Goal: Task Accomplishment & Management: Use online tool/utility

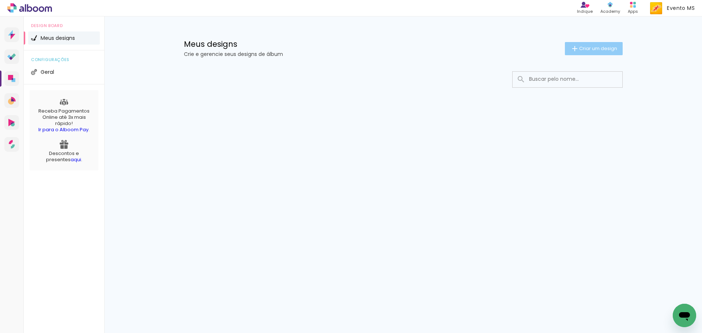
click at [595, 50] on span "Criar um design" at bounding box center [598, 48] width 38 height 5
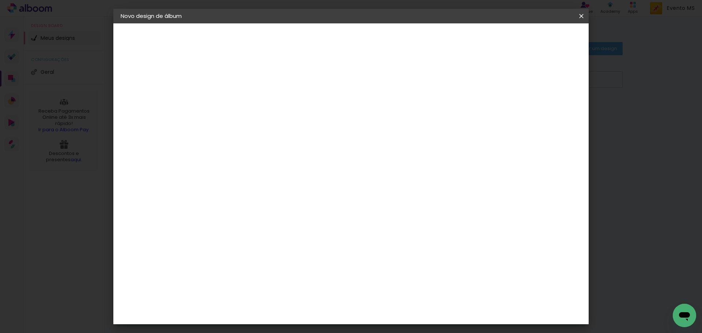
click at [240, 99] on input at bounding box center [240, 97] width 0 height 11
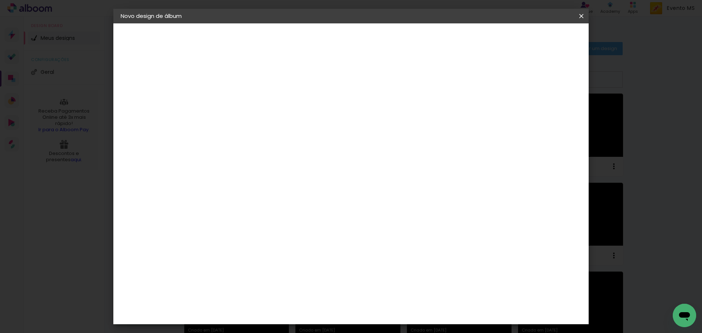
type input "m"
type input "[PERSON_NAME]"
type paper-input "[PERSON_NAME]"
click at [0, 0] on slot "Avançar" at bounding box center [0, 0] width 0 height 0
click at [377, 110] on paper-item "Tamanho Livre" at bounding box center [342, 111] width 70 height 16
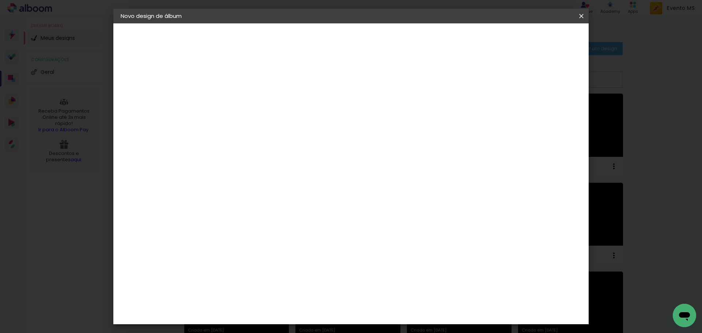
click at [0, 0] on slot "Avançar" at bounding box center [0, 0] width 0 height 0
drag, startPoint x: 399, startPoint y: 307, endPoint x: 384, endPoint y: 300, distance: 16.5
click at [384, 300] on input "60" at bounding box center [391, 304] width 19 height 11
type input "40"
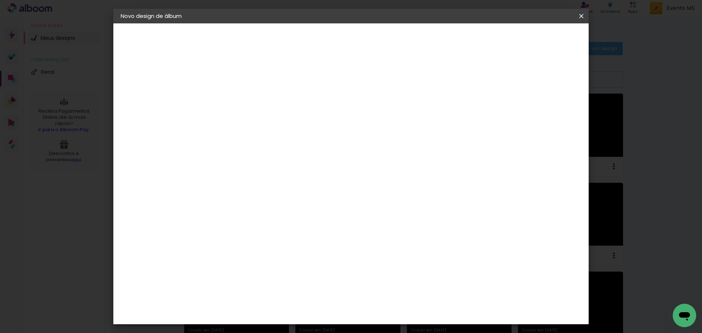
type paper-input "40"
click at [217, 177] on input "30" at bounding box center [217, 178] width 19 height 11
drag, startPoint x: 226, startPoint y: 179, endPoint x: 212, endPoint y: 179, distance: 13.9
click at [212, 179] on input "30" at bounding box center [217, 178] width 19 height 11
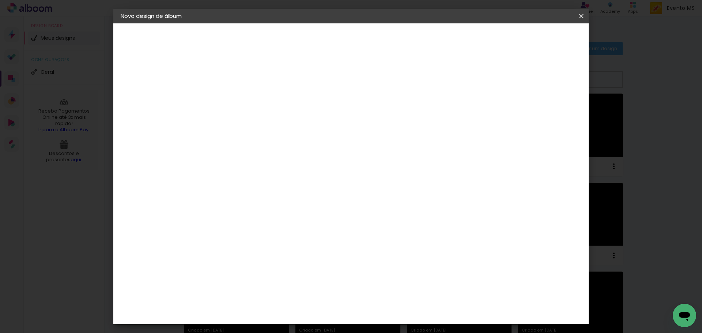
type input "20"
type paper-input "20"
click at [535, 40] on span "Iniciar design" at bounding box center [518, 38] width 33 height 5
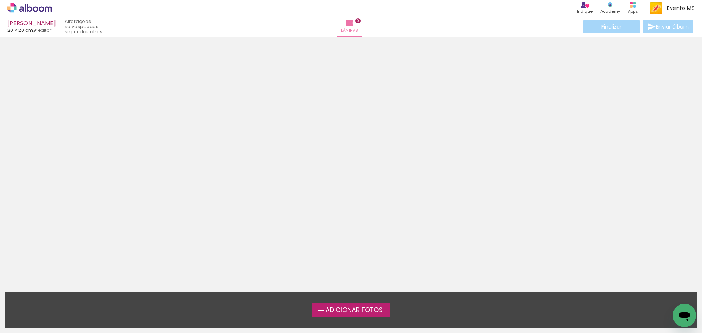
click at [365, 310] on span "Adicionar Fotos" at bounding box center [353, 310] width 57 height 7
click at [0, 0] on input "file" at bounding box center [0, 0] width 0 height 0
click at [360, 312] on span "Adicionar Fotos" at bounding box center [353, 310] width 57 height 7
click at [0, 0] on input "file" at bounding box center [0, 0] width 0 height 0
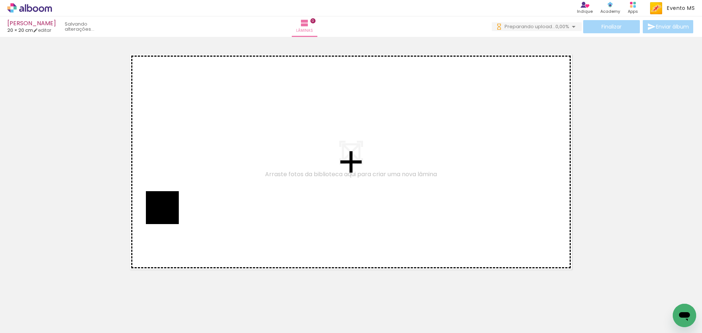
drag, startPoint x: 85, startPoint y: 311, endPoint x: 170, endPoint y: 200, distance: 140.0
click at [170, 200] on quentale-workspace at bounding box center [351, 166] width 702 height 333
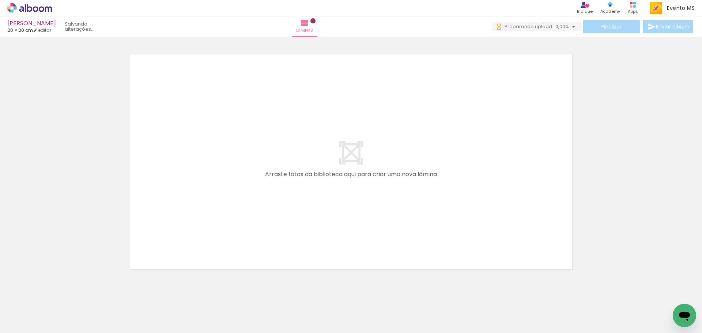
scroll to position [10, 0]
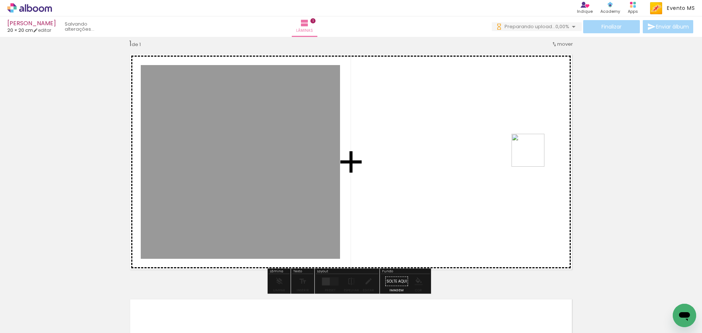
drag, startPoint x: 120, startPoint y: 304, endPoint x: 340, endPoint y: 207, distance: 240.9
click at [470, 162] on quentale-workspace at bounding box center [351, 166] width 702 height 333
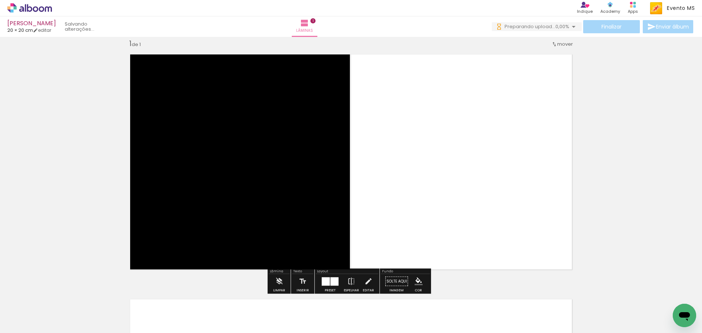
click at [333, 282] on div at bounding box center [334, 281] width 8 height 8
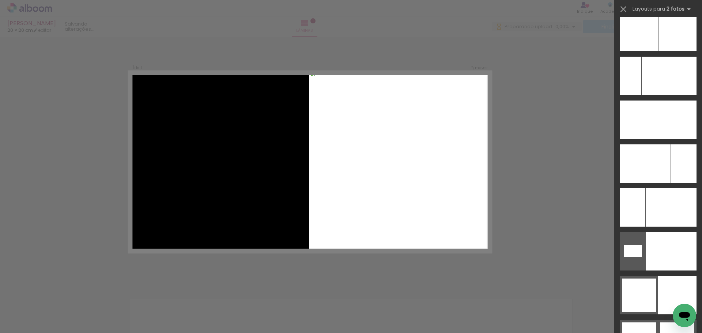
scroll to position [3353, 0]
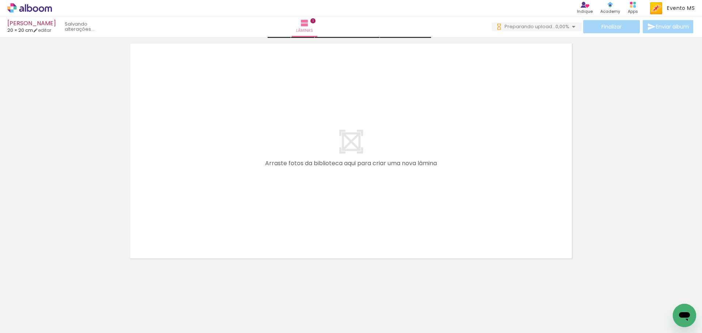
scroll to position [0, 0]
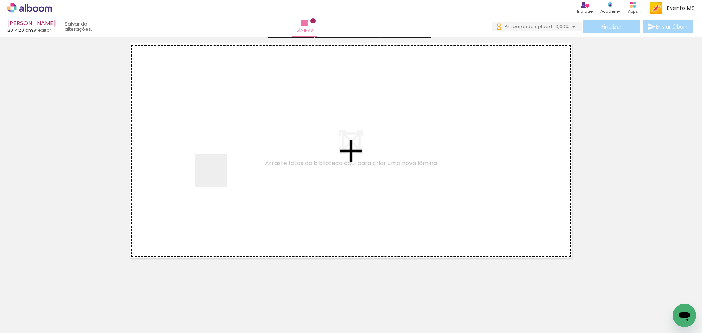
click at [216, 176] on quentale-workspace at bounding box center [351, 166] width 702 height 333
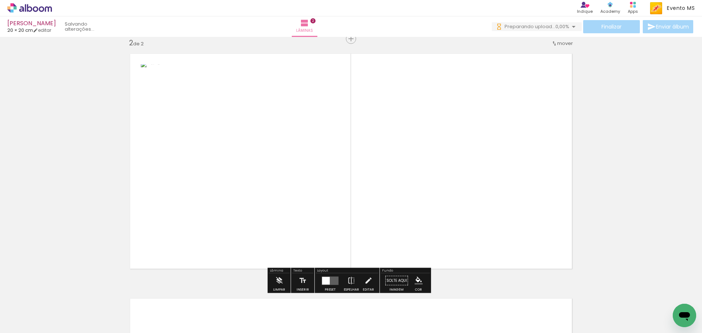
scroll to position [254, 0]
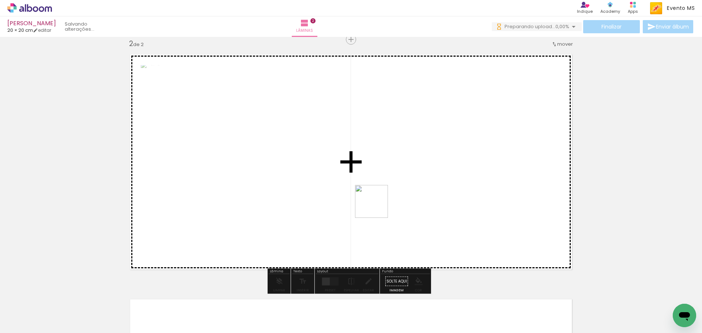
drag, startPoint x: 377, startPoint y: 207, endPoint x: 422, endPoint y: 170, distance: 57.9
click at [422, 170] on quentale-workspace at bounding box center [351, 166] width 702 height 333
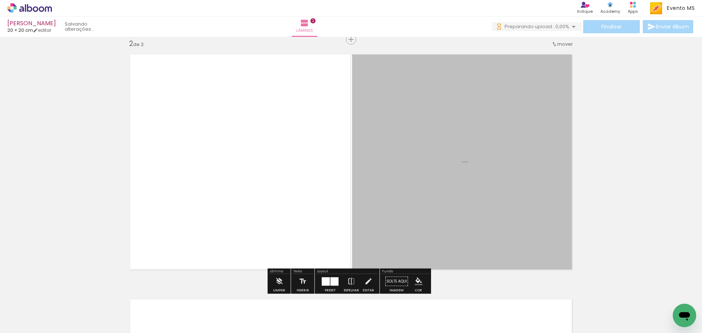
scroll to position [0, 0]
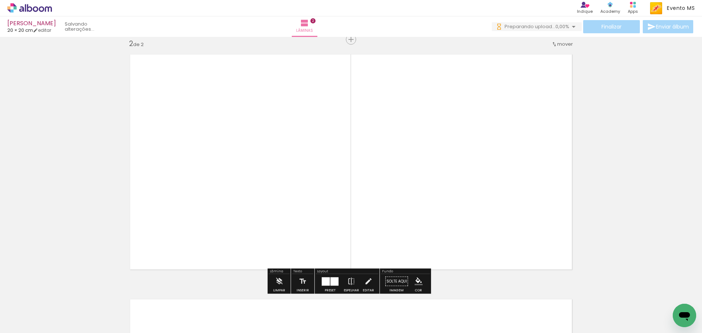
drag, startPoint x: 329, startPoint y: 284, endPoint x: 622, endPoint y: 122, distance: 334.4
click at [334, 282] on div at bounding box center [334, 281] width 8 height 8
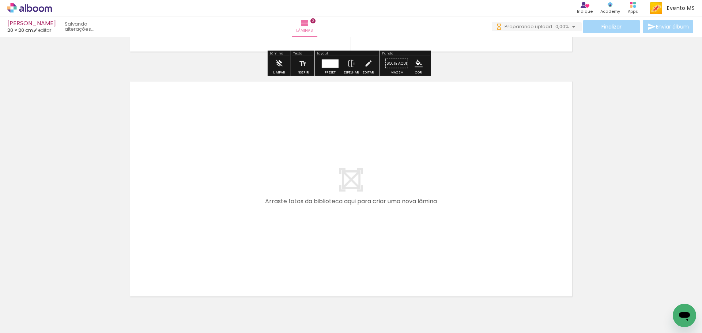
scroll to position [474, 0]
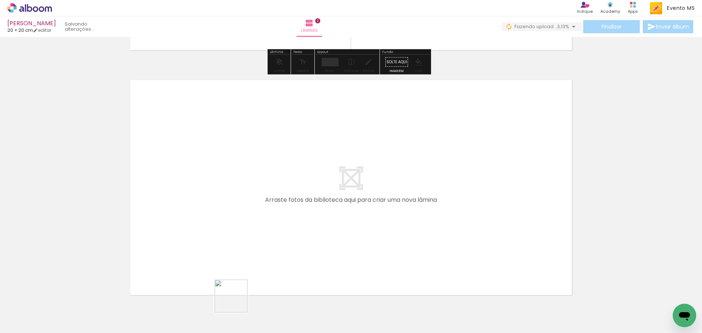
drag, startPoint x: 247, startPoint y: 308, endPoint x: 217, endPoint y: 259, distance: 57.6
click at [217, 259] on quentale-workspace at bounding box center [351, 166] width 702 height 333
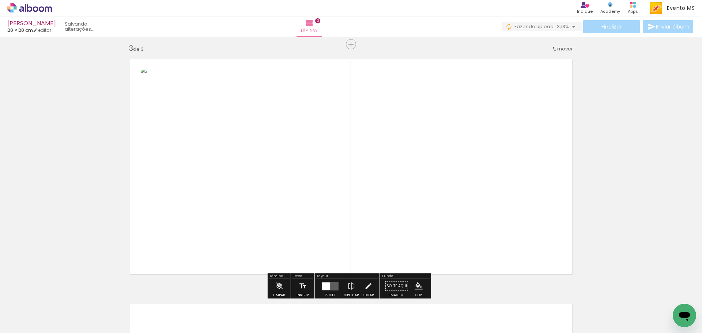
scroll to position [0, 0]
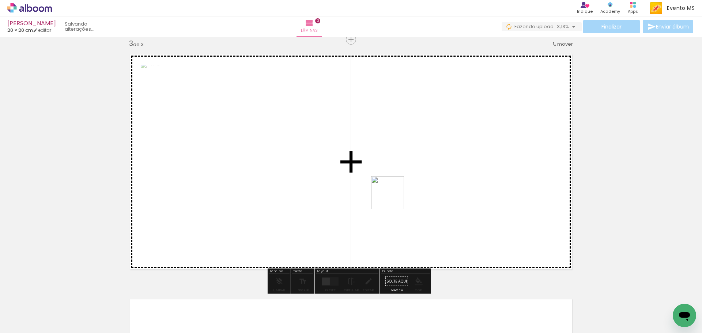
drag, startPoint x: 280, startPoint y: 319, endPoint x: 394, endPoint y: 196, distance: 167.6
click at [394, 196] on quentale-workspace at bounding box center [351, 166] width 702 height 333
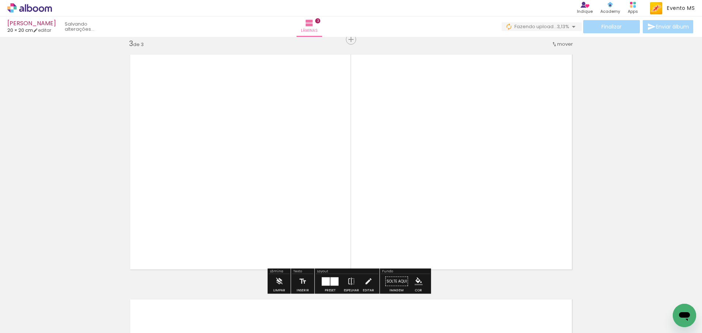
drag, startPoint x: 328, startPoint y: 289, endPoint x: 331, endPoint y: 286, distance: 4.4
click at [329, 289] on quentale-thumb at bounding box center [318, 308] width 41 height 42
click at [331, 281] on div at bounding box center [334, 281] width 8 height 8
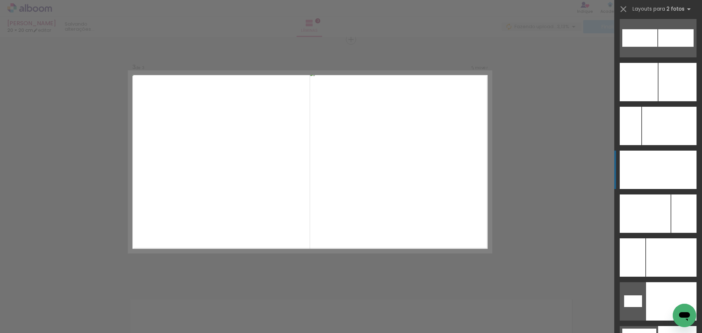
click at [663, 101] on div at bounding box center [677, 82] width 38 height 38
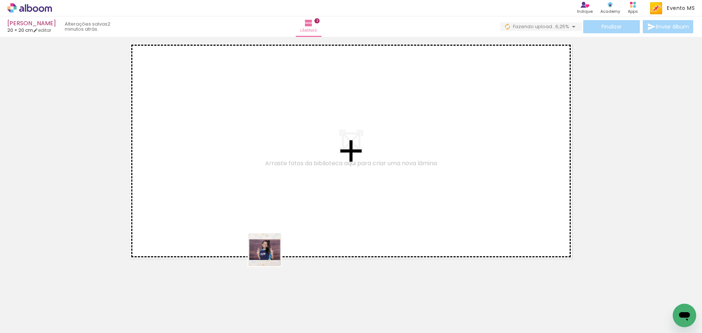
drag, startPoint x: 319, startPoint y: 314, endPoint x: 443, endPoint y: 302, distance: 124.8
click at [227, 231] on quentale-workspace at bounding box center [351, 166] width 702 height 333
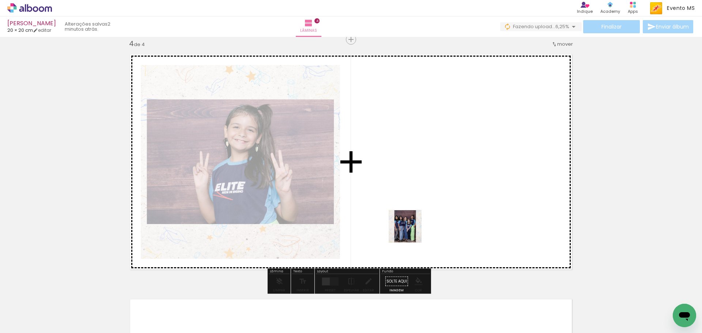
drag, startPoint x: 364, startPoint y: 309, endPoint x: 411, endPoint y: 230, distance: 92.8
click at [411, 230] on quentale-workspace at bounding box center [351, 166] width 702 height 333
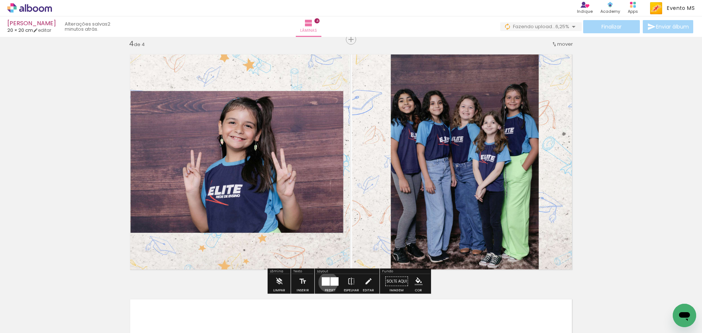
drag, startPoint x: 326, startPoint y: 282, endPoint x: 437, endPoint y: 214, distance: 130.1
click at [326, 281] on div at bounding box center [326, 281] width 8 height 8
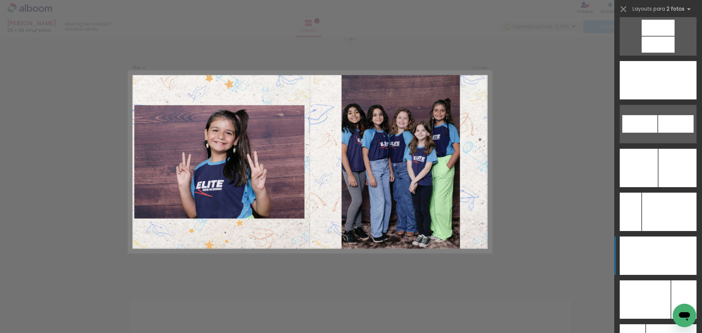
click at [668, 253] on div at bounding box center [677, 255] width 38 height 38
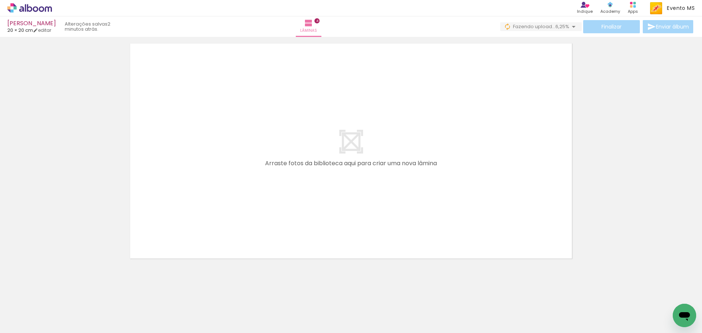
drag, startPoint x: 387, startPoint y: 321, endPoint x: 187, endPoint y: 226, distance: 221.2
click at [187, 226] on quentale-workspace at bounding box center [351, 166] width 702 height 333
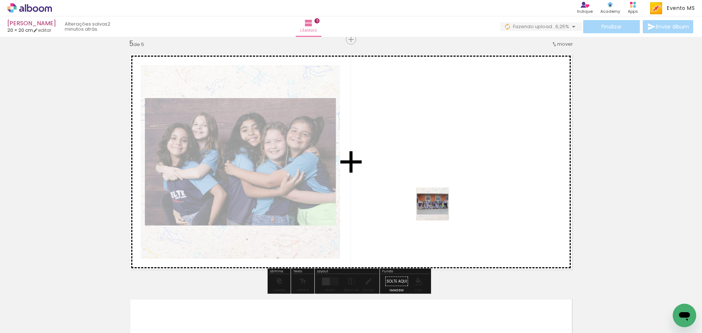
drag, startPoint x: 449, startPoint y: 293, endPoint x: 438, endPoint y: 209, distance: 84.5
click at [438, 209] on quentale-workspace at bounding box center [351, 166] width 702 height 333
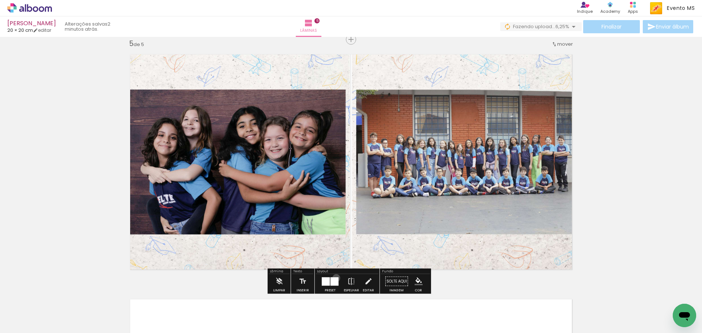
click at [334, 278] on div at bounding box center [334, 281] width 8 height 8
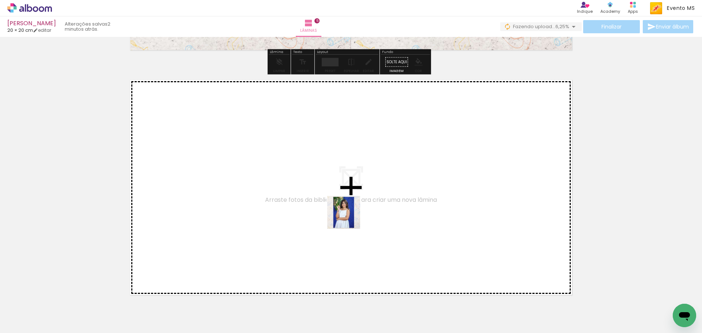
drag, startPoint x: 473, startPoint y: 327, endPoint x: 196, endPoint y: 198, distance: 306.1
click at [196, 198] on quentale-workspace at bounding box center [351, 166] width 702 height 333
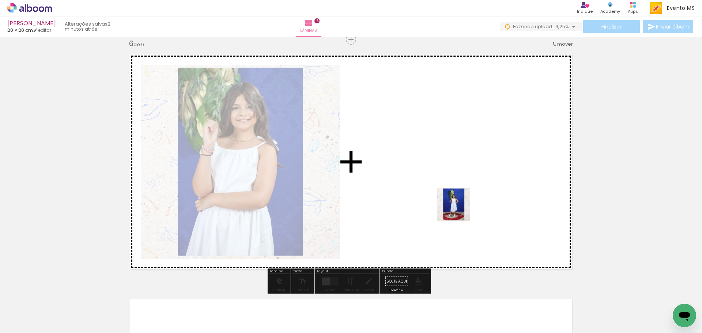
drag, startPoint x: 528, startPoint y: 315, endPoint x: 458, endPoint y: 209, distance: 127.2
click at [458, 209] on quentale-workspace at bounding box center [351, 166] width 702 height 333
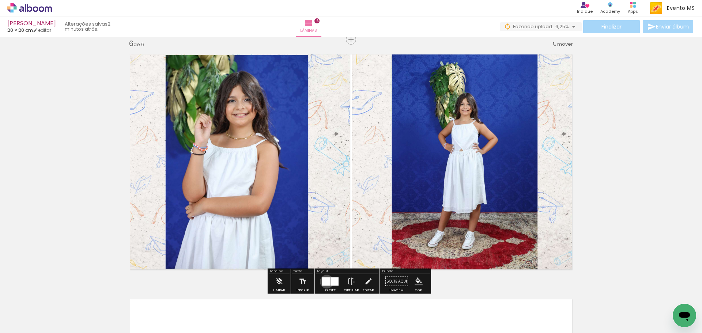
drag, startPoint x: 325, startPoint y: 281, endPoint x: 383, endPoint y: 245, distance: 69.0
click at [327, 279] on div at bounding box center [326, 281] width 8 height 8
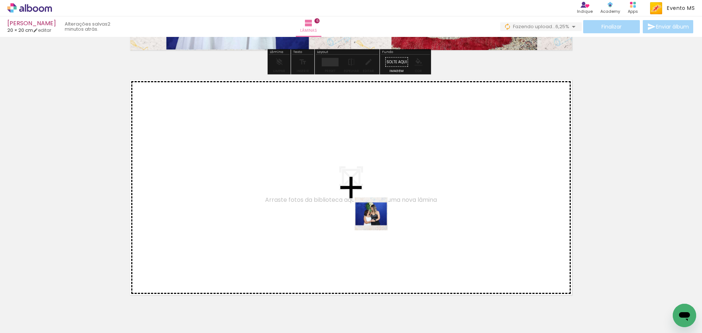
drag, startPoint x: 574, startPoint y: 319, endPoint x: 174, endPoint y: 170, distance: 426.3
click at [174, 170] on quentale-workspace at bounding box center [351, 166] width 702 height 333
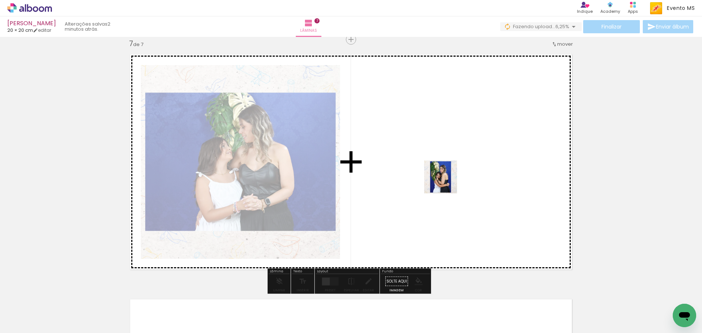
drag, startPoint x: 613, startPoint y: 316, endPoint x: 439, endPoint y: 175, distance: 224.0
click at [439, 175] on quentale-workspace at bounding box center [351, 166] width 702 height 333
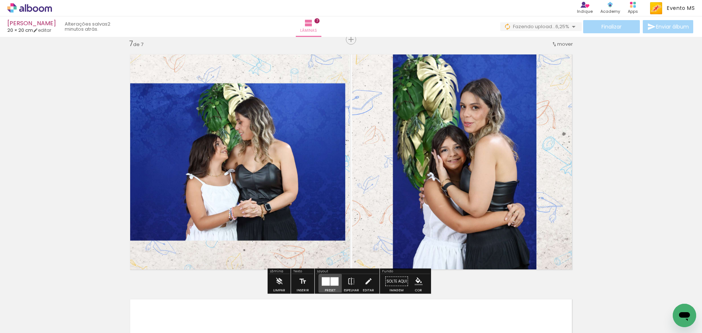
drag, startPoint x: 329, startPoint y: 283, endPoint x: 669, endPoint y: 171, distance: 358.6
click at [337, 280] on div at bounding box center [330, 281] width 20 height 15
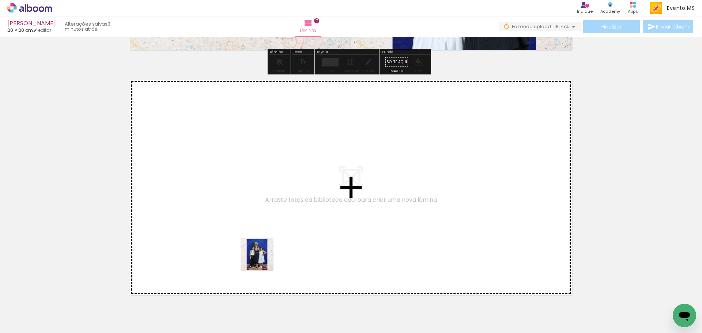
drag, startPoint x: 305, startPoint y: 317, endPoint x: 262, endPoint y: 259, distance: 71.9
click at [262, 259] on quentale-workspace at bounding box center [351, 166] width 702 height 333
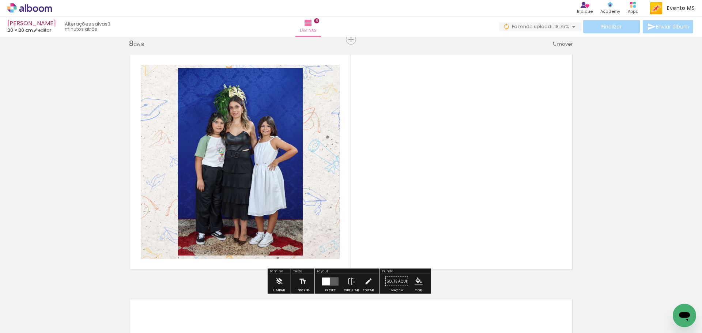
drag, startPoint x: 351, startPoint y: 320, endPoint x: 426, endPoint y: 202, distance: 140.0
click at [426, 202] on quentale-workspace at bounding box center [351, 166] width 702 height 333
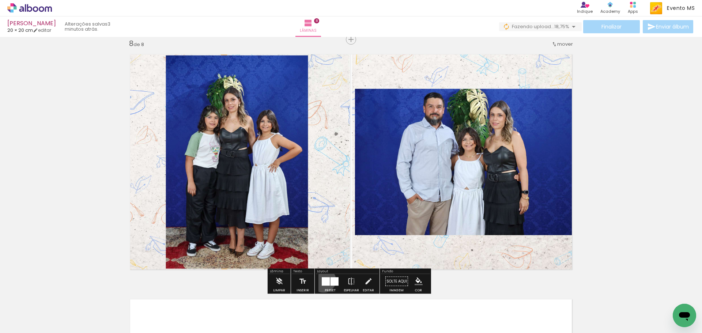
drag, startPoint x: 322, startPoint y: 280, endPoint x: 468, endPoint y: 192, distance: 171.2
click at [322, 279] on div at bounding box center [326, 281] width 8 height 8
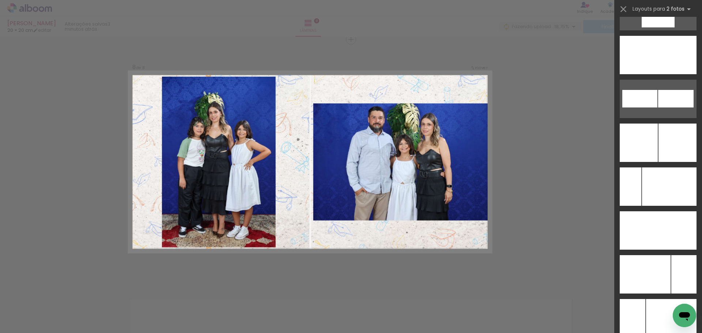
scroll to position [3247, 0]
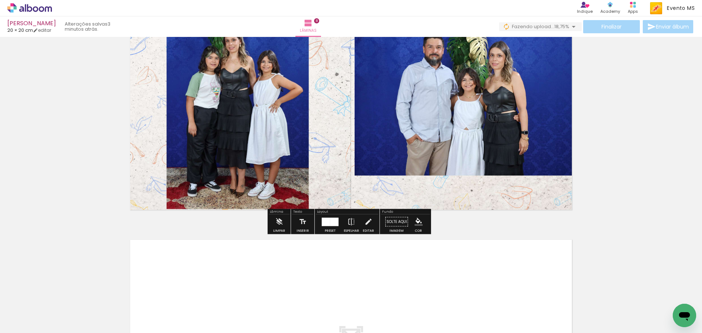
scroll to position [1980, 0]
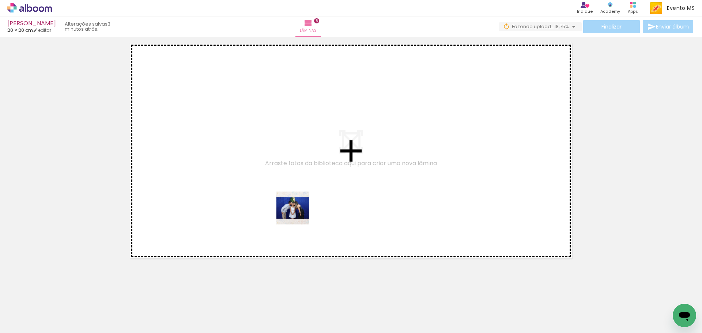
drag, startPoint x: 392, startPoint y: 309, endPoint x: 298, endPoint y: 213, distance: 134.2
click at [298, 213] on quentale-workspace at bounding box center [351, 166] width 702 height 333
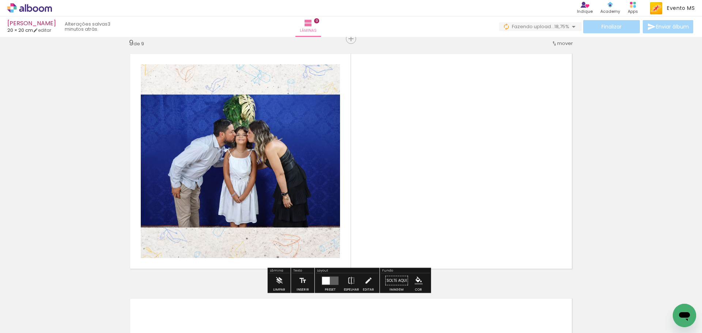
scroll to position [1969, 0]
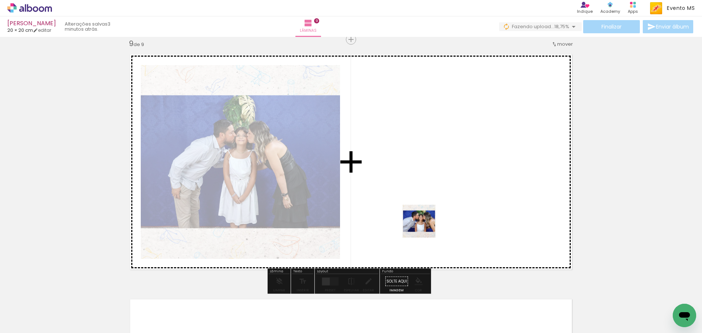
drag, startPoint x: 424, startPoint y: 243, endPoint x: 428, endPoint y: 182, distance: 61.1
click at [428, 182] on quentale-workspace at bounding box center [351, 166] width 702 height 333
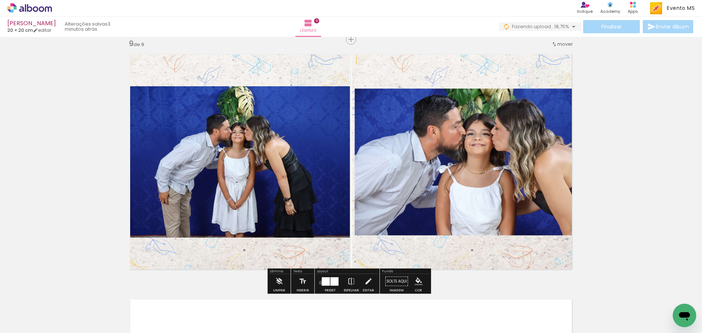
drag, startPoint x: 319, startPoint y: 283, endPoint x: 336, endPoint y: 274, distance: 19.1
click at [320, 283] on div at bounding box center [330, 281] width 20 height 15
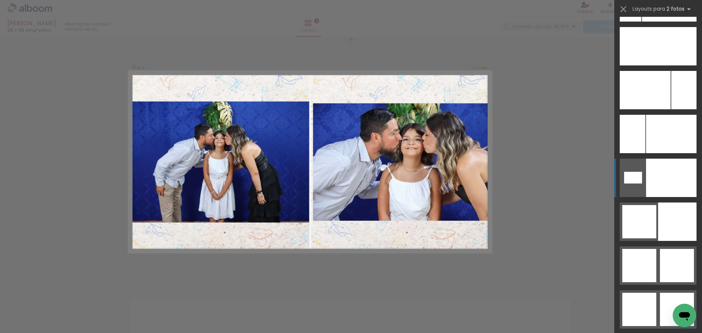
scroll to position [3376, 0]
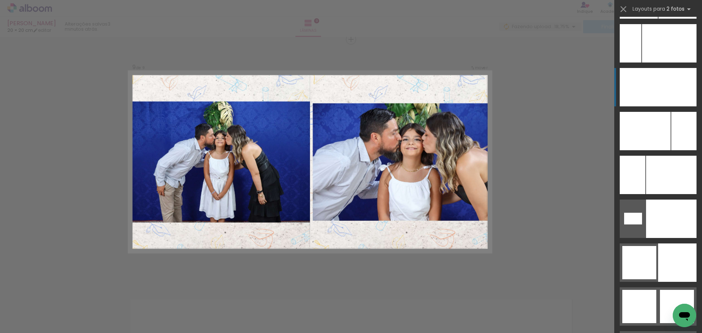
click at [666, 156] on div at bounding box center [671, 175] width 50 height 38
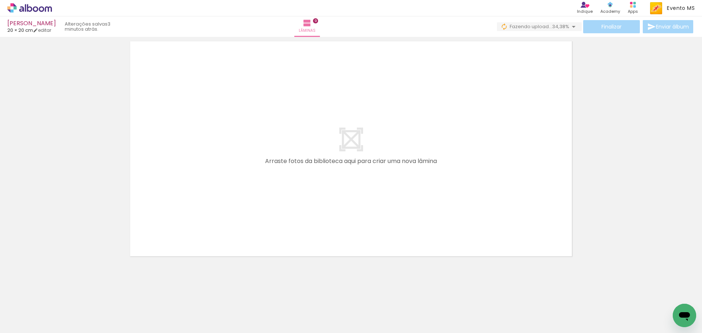
scroll to position [2227, 0]
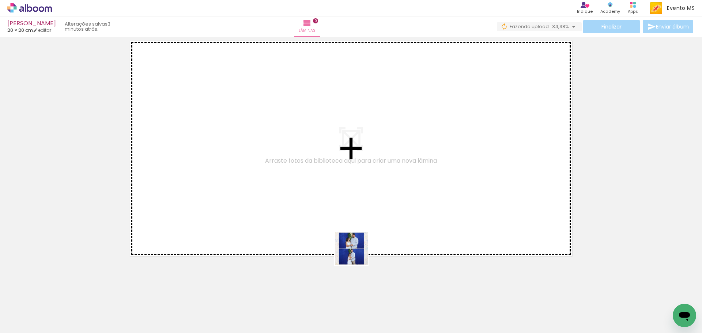
drag, startPoint x: 467, startPoint y: 317, endPoint x: 324, endPoint y: 231, distance: 167.1
click at [287, 226] on quentale-workspace at bounding box center [351, 166] width 702 height 333
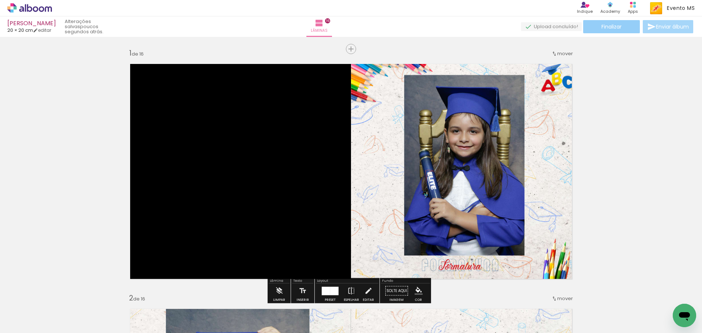
click at [622, 27] on paper-button "Finalizar" at bounding box center [611, 26] width 57 height 13
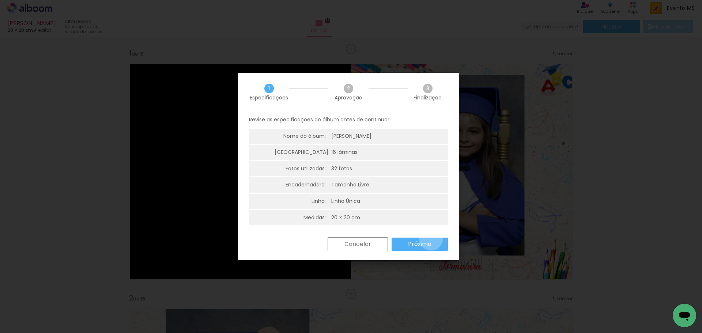
drag, startPoint x: 431, startPoint y: 238, endPoint x: 639, endPoint y: 213, distance: 210.2
click at [431, 238] on paper-button "Próximo" at bounding box center [419, 244] width 56 height 13
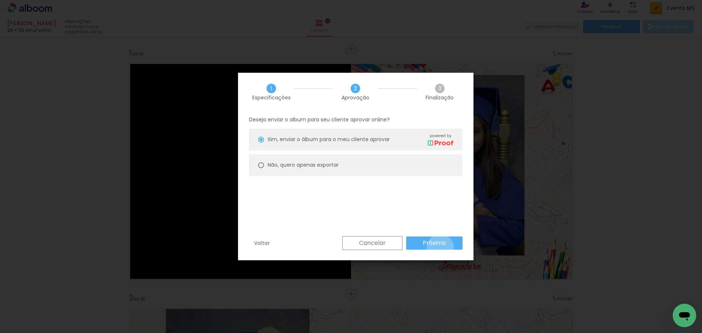
click at [440, 248] on paper-button "Próximo" at bounding box center [434, 242] width 56 height 13
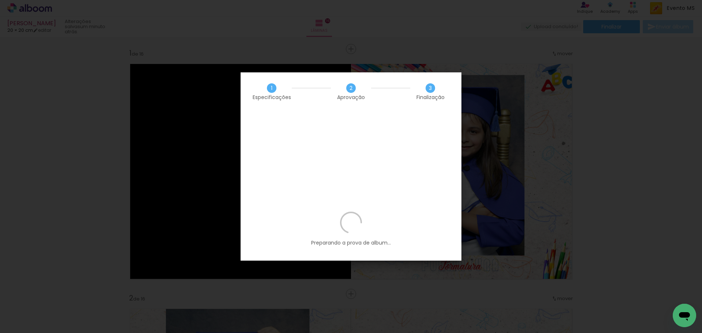
drag, startPoint x: 269, startPoint y: 88, endPoint x: 444, endPoint y: 99, distance: 175.1
click at [444, 99] on div "1 Especificações 2 Aprovação 3 Finalização" at bounding box center [351, 91] width 221 height 38
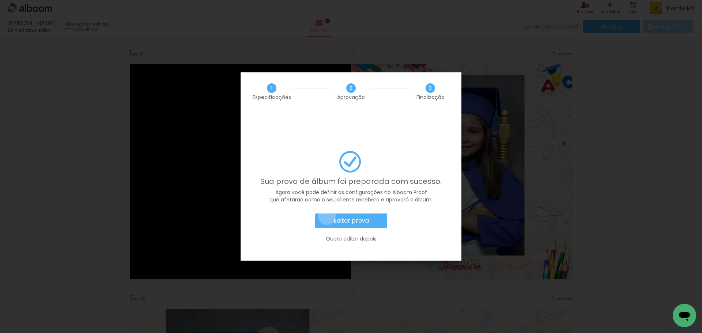
click at [327, 213] on paper-button "Editar prova" at bounding box center [351, 220] width 72 height 15
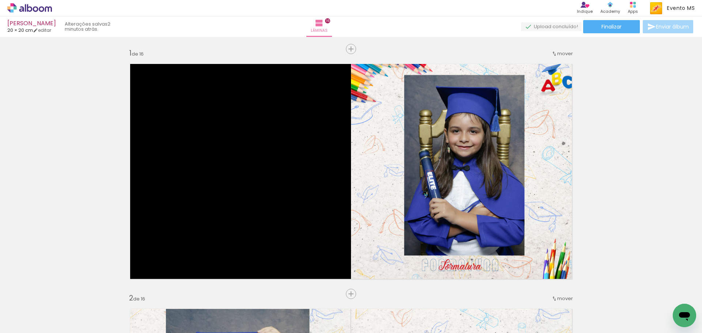
scroll to position [0, 670]
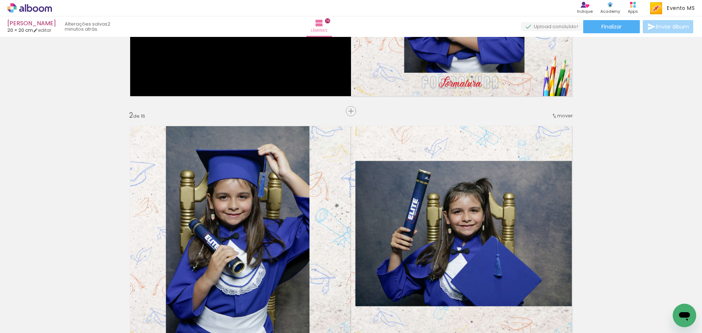
scroll to position [0, 114]
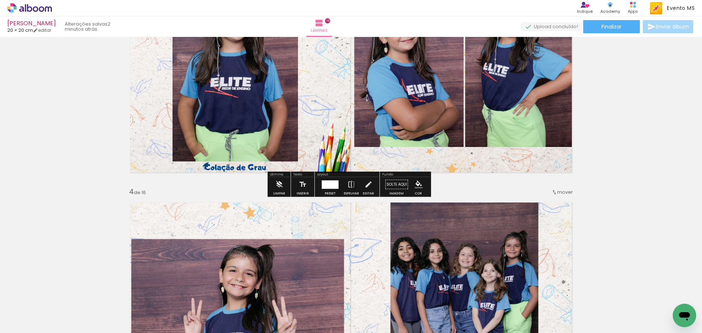
scroll to position [582, 0]
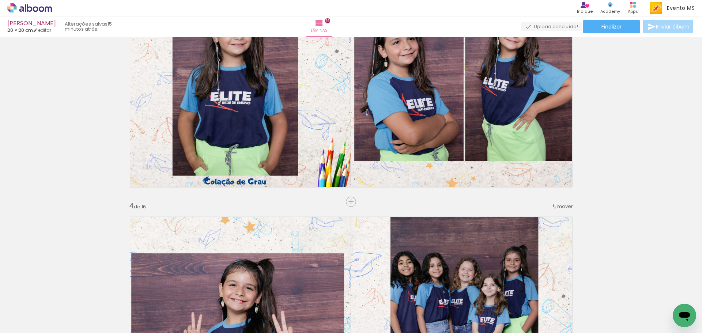
scroll to position [0, 114]
